Goal: Information Seeking & Learning: Learn about a topic

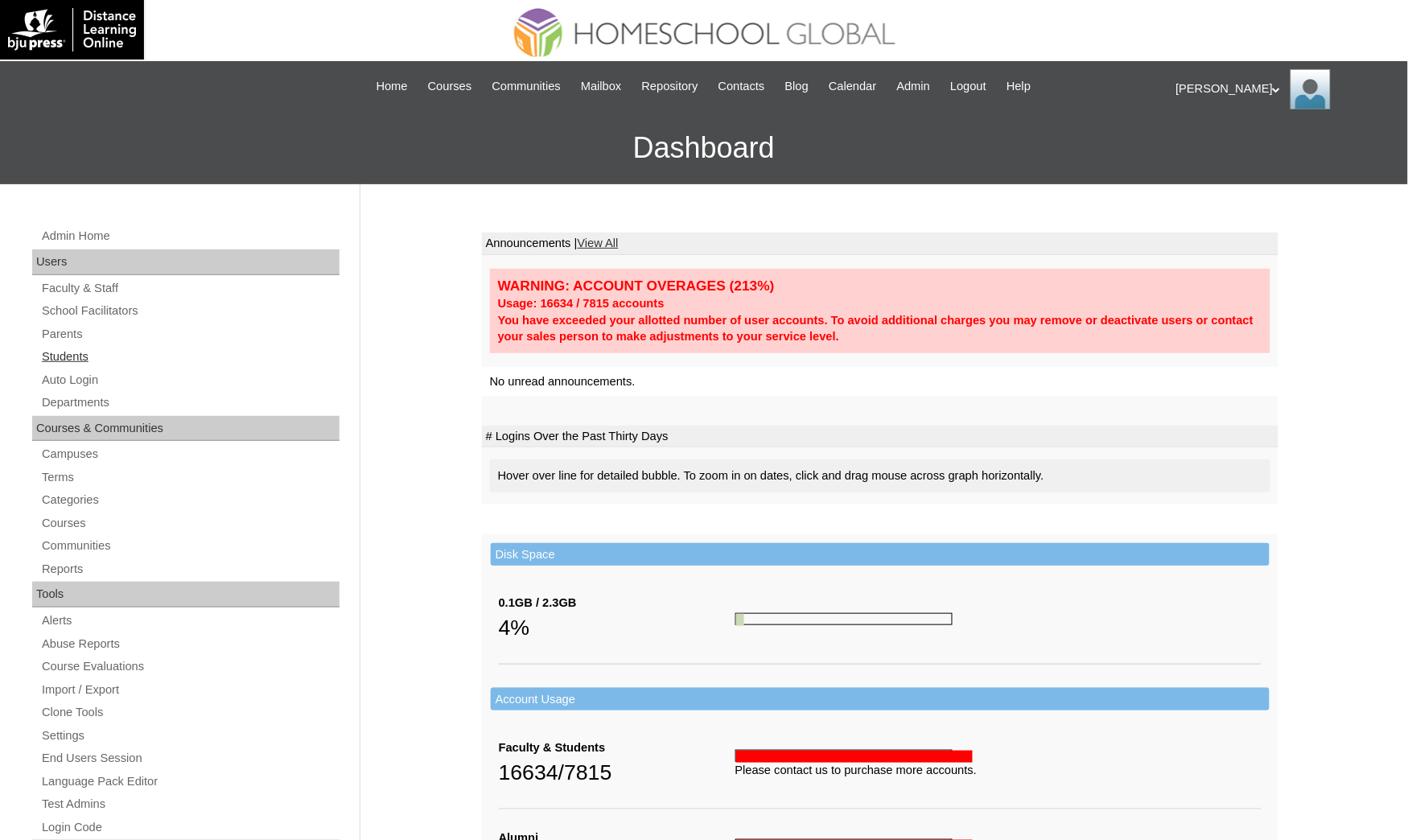
click at [59, 356] on link "Students" at bounding box center [189, 357] width 299 height 20
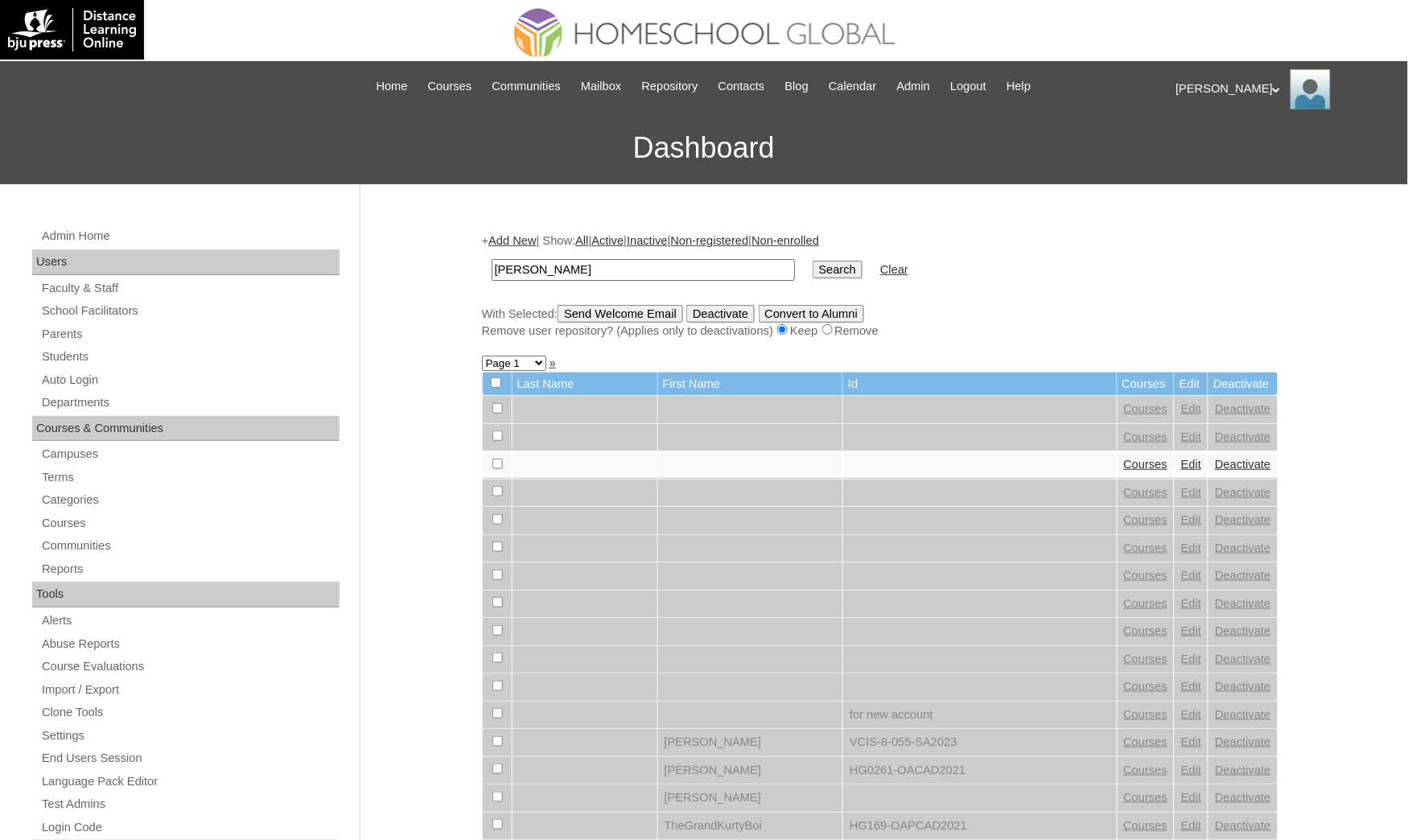
type input "Robert Tristan"
click at [813, 261] on input "Search" at bounding box center [837, 269] width 49 height 18
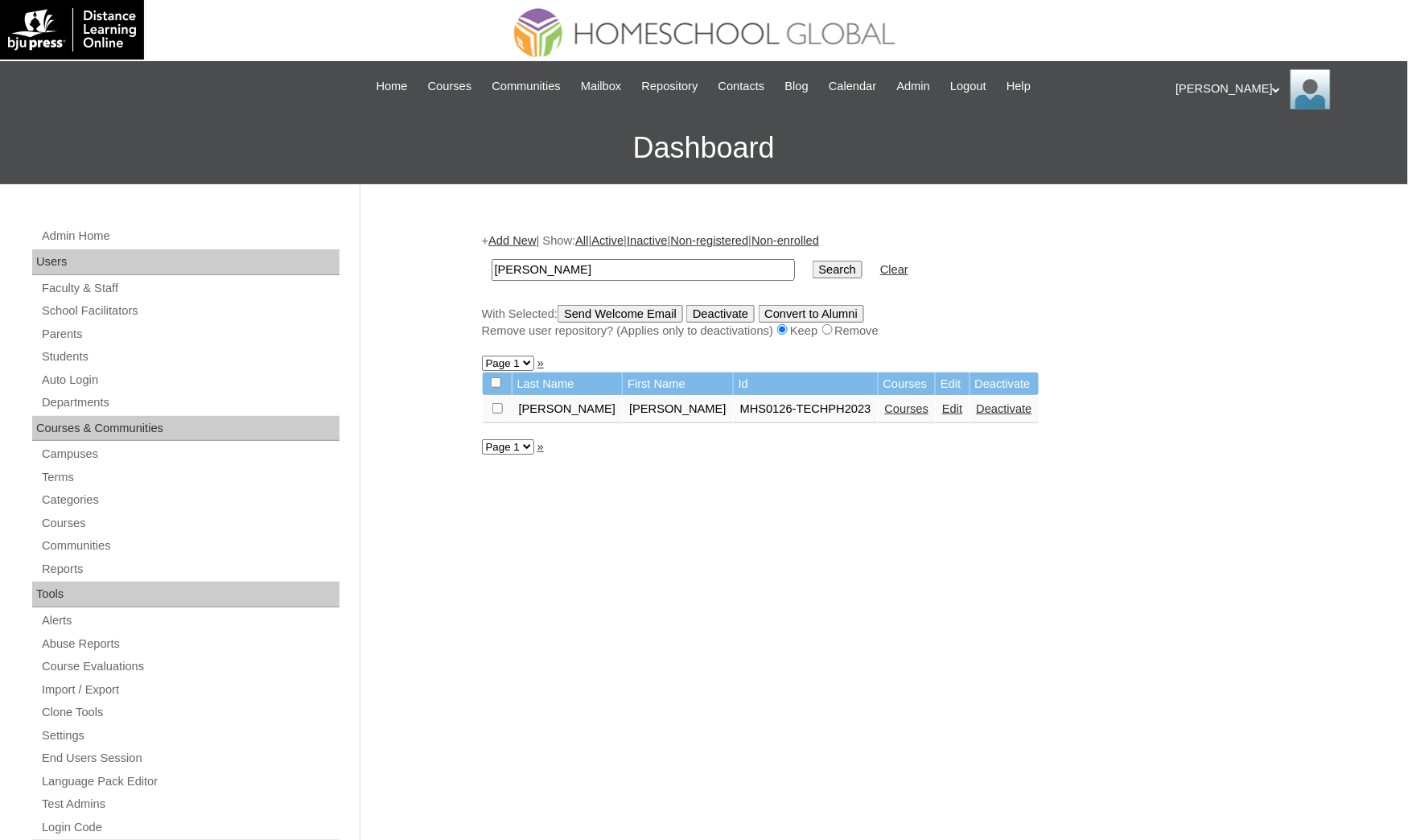
click at [1, 646] on div "Admin Home Users Faculty & Staff School Facilitators Parents Students Auto Logi…" at bounding box center [704, 739] width 1408 height 1109
click at [885, 403] on link "Courses" at bounding box center [907, 408] width 44 height 13
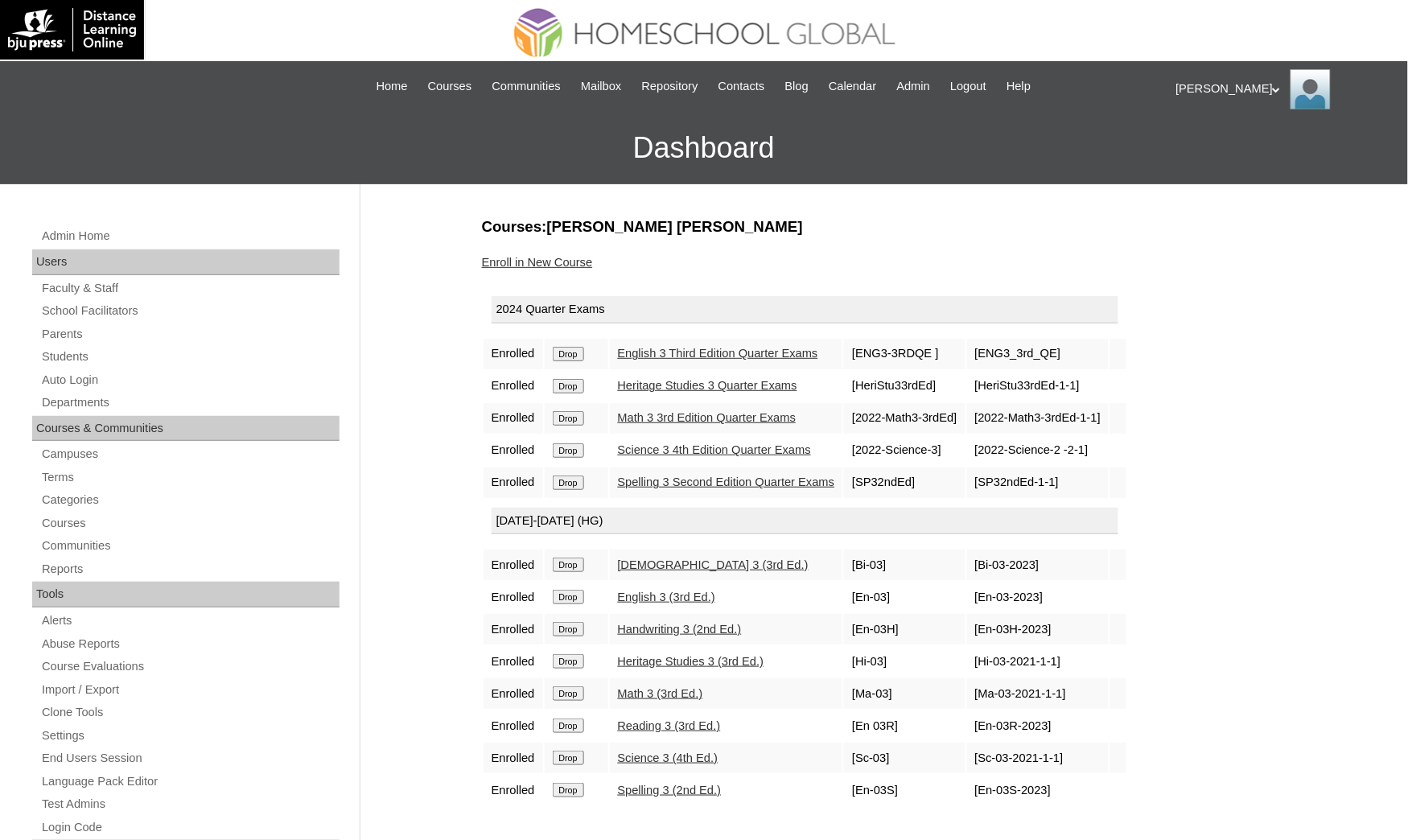
click at [1, 466] on div "Admin Home Users Faculty & Staff School Facilitators Parents Students Auto Logi…" at bounding box center [704, 739] width 1408 height 1109
click at [675, 687] on link "Math 3 (3rd Ed.)" at bounding box center [661, 693] width 85 height 13
